Goal: Check status: Check status

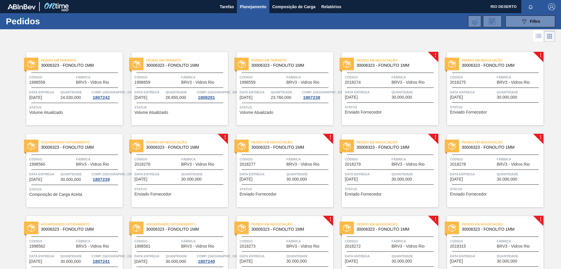
click at [379, 63] on span "Pedido em Negociação" at bounding box center [398, 60] width 82 height 6
click at [200, 40] on div at bounding box center [280, 36] width 561 height 14
click at [19, 82] on link "Pedido em Trânsito 30006323 - FONOLITO 1MM Código 1998558 Fábrica BRV3 - Vidros…" at bounding box center [70, 88] width 105 height 73
